Goal: Information Seeking & Learning: Learn about a topic

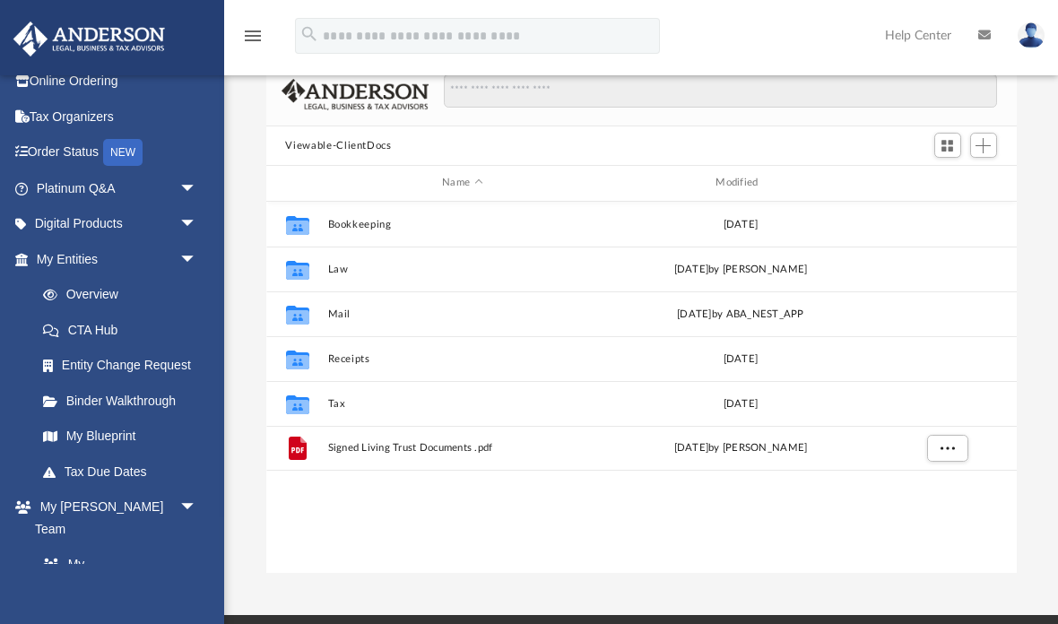
scroll to position [44, 0]
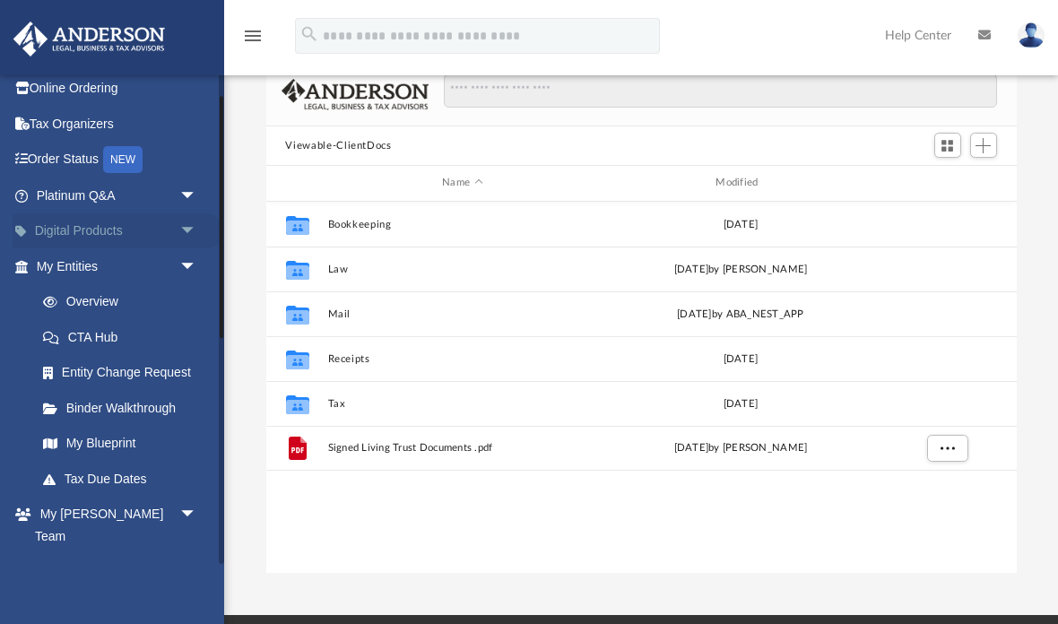
click at [179, 222] on span "arrow_drop_down" at bounding box center [197, 231] width 36 height 37
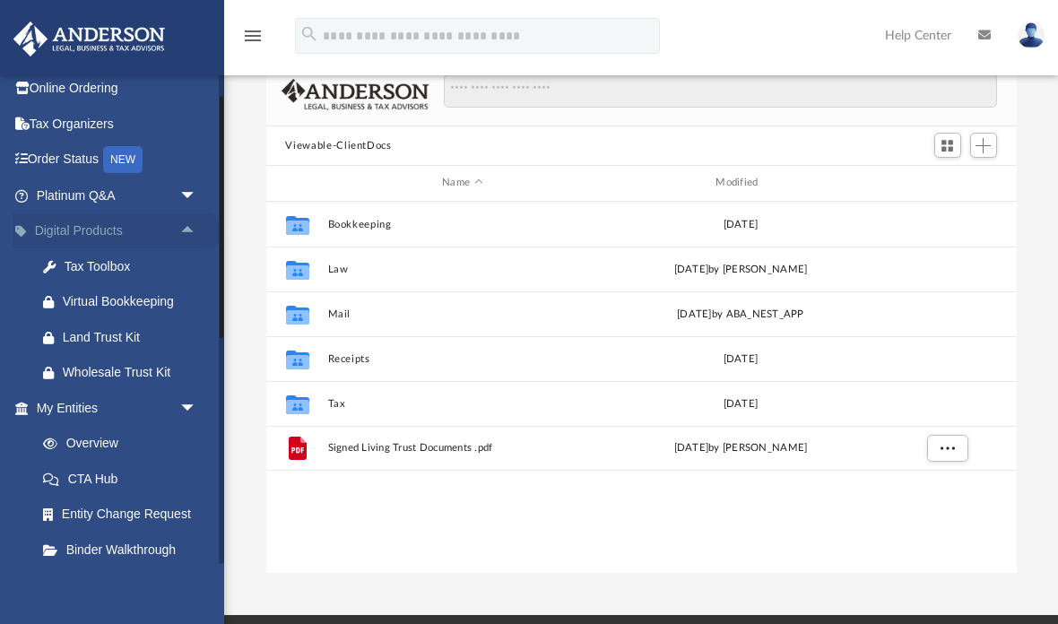
click at [179, 230] on span "arrow_drop_up" at bounding box center [197, 231] width 36 height 37
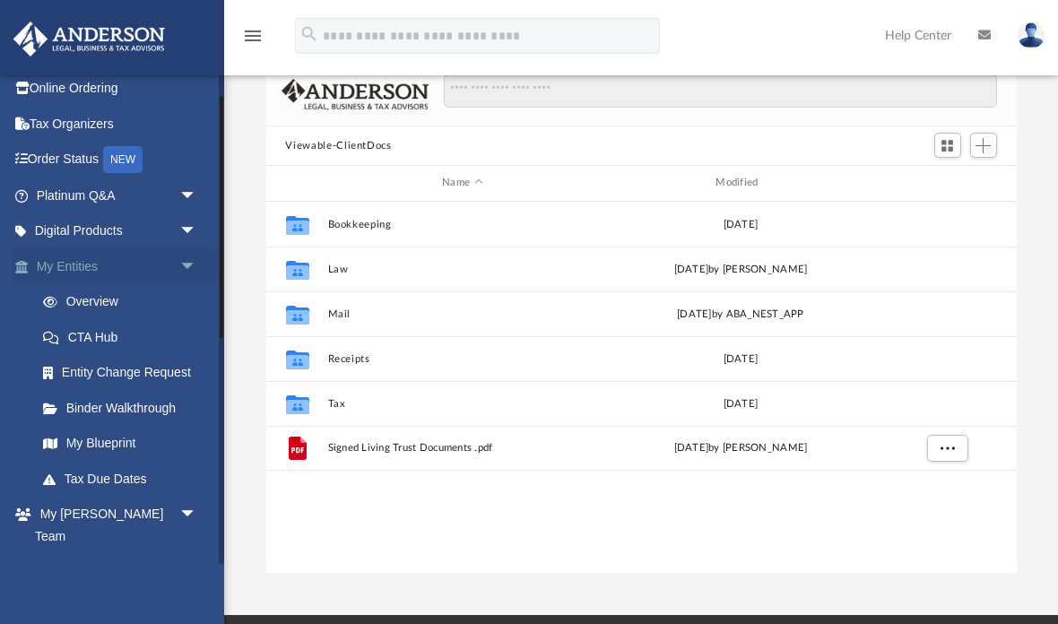
click at [186, 257] on span "arrow_drop_down" at bounding box center [197, 266] width 36 height 37
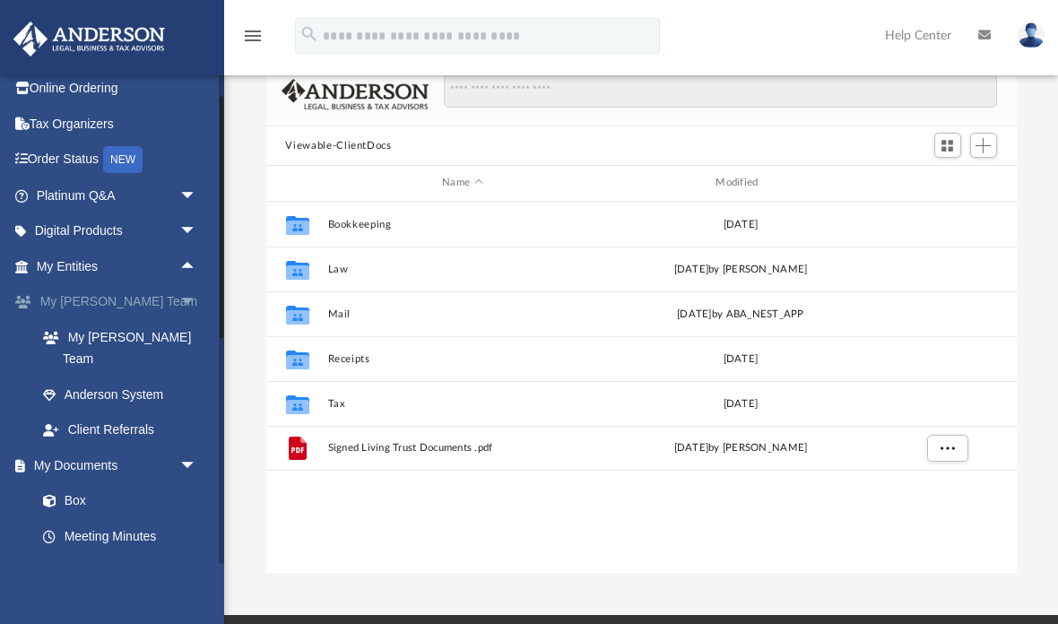
click at [189, 292] on span "arrow_drop_down" at bounding box center [197, 302] width 36 height 37
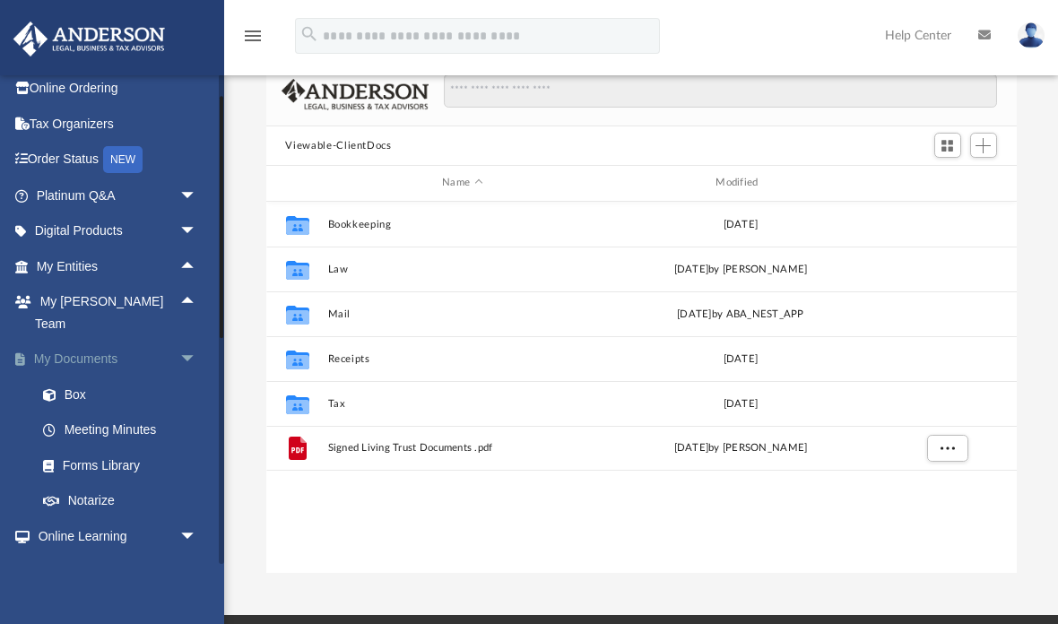
click at [187, 342] on span "arrow_drop_down" at bounding box center [197, 360] width 36 height 37
click at [188, 377] on span "arrow_drop_down" at bounding box center [197, 395] width 36 height 37
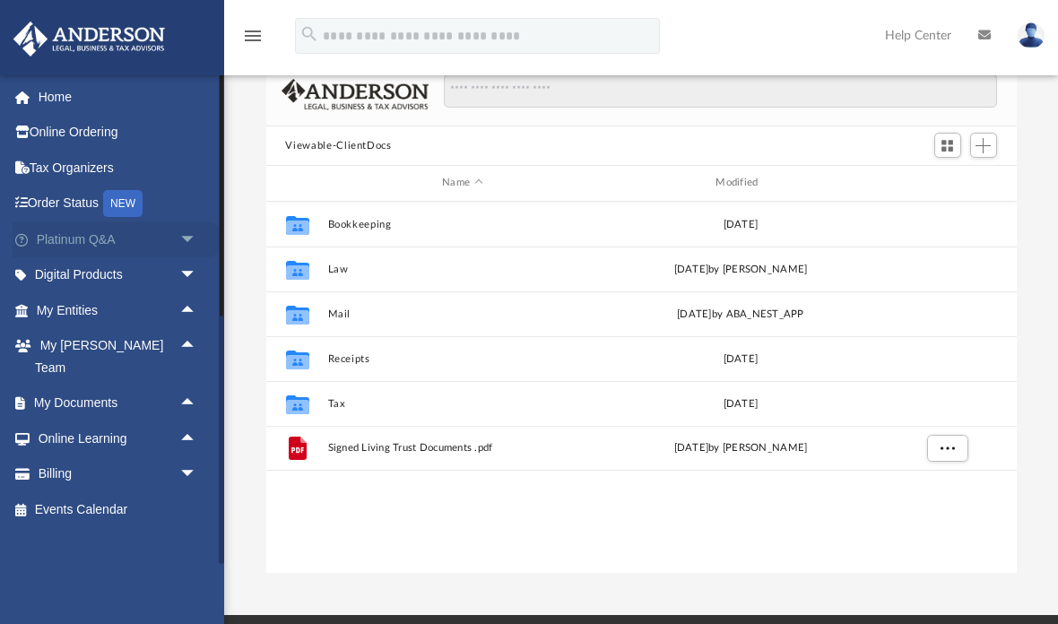
click at [181, 239] on span "arrow_drop_down" at bounding box center [197, 240] width 36 height 37
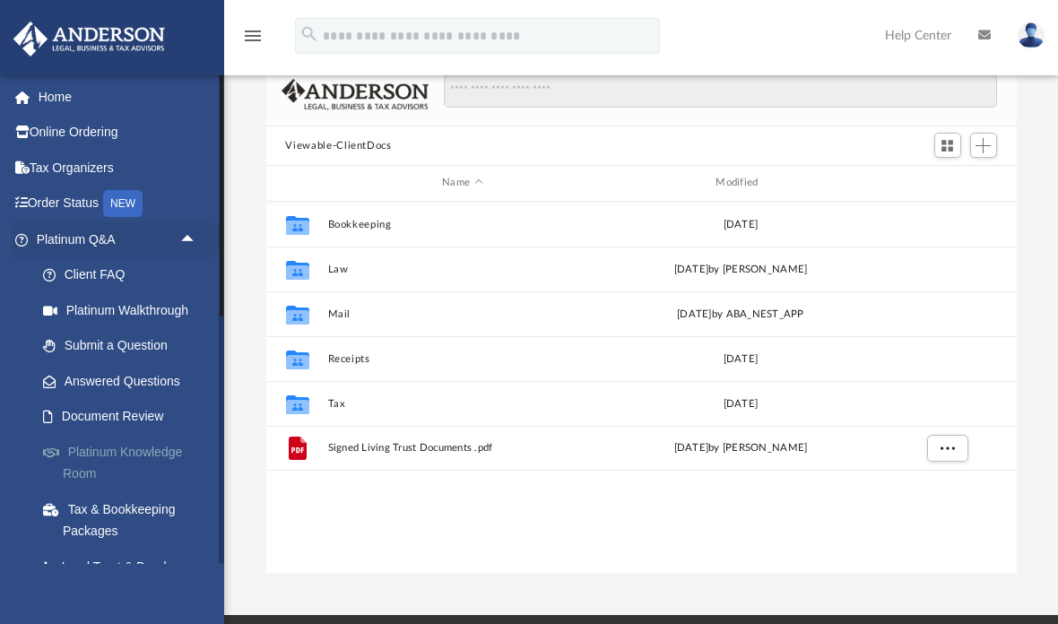
click at [91, 455] on link "Platinum Knowledge Room" at bounding box center [124, 462] width 199 height 57
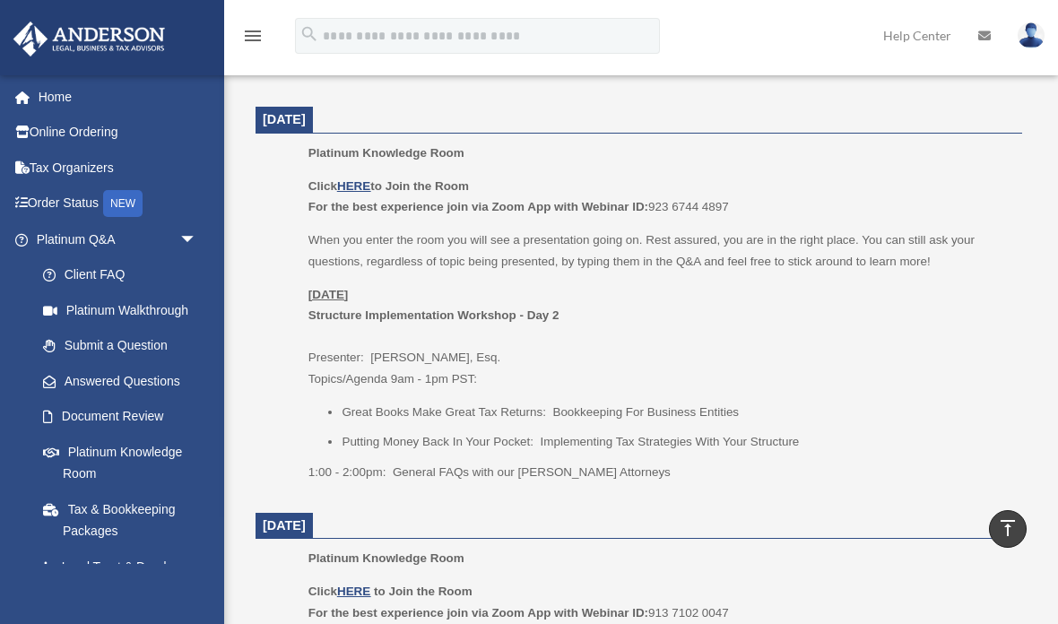
scroll to position [799, 0]
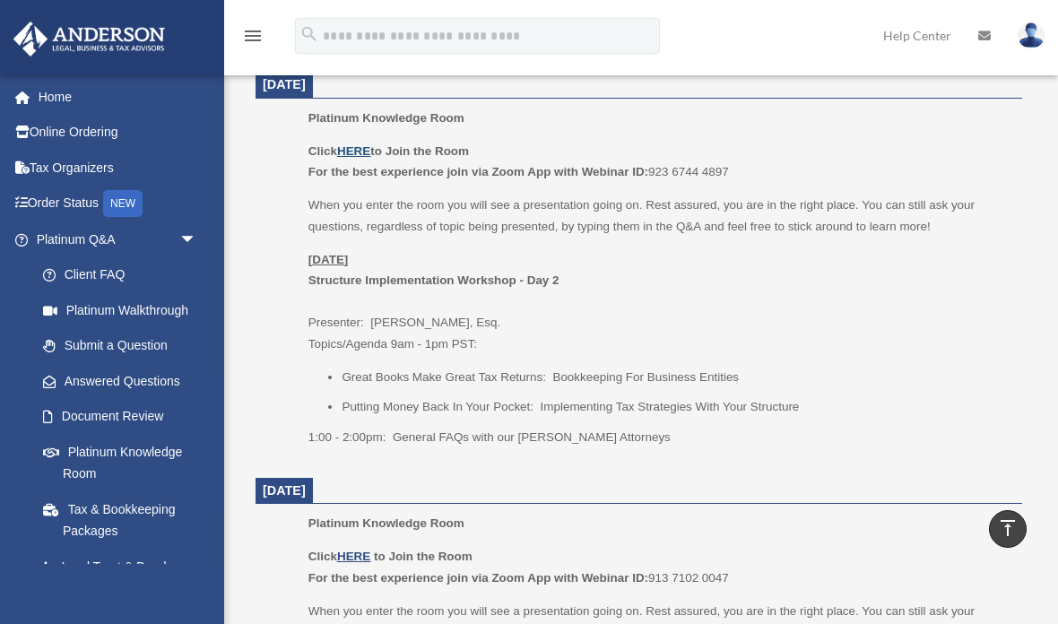
click at [361, 144] on u "HERE" at bounding box center [353, 150] width 33 height 13
